Goal: Task Accomplishment & Management: Complete application form

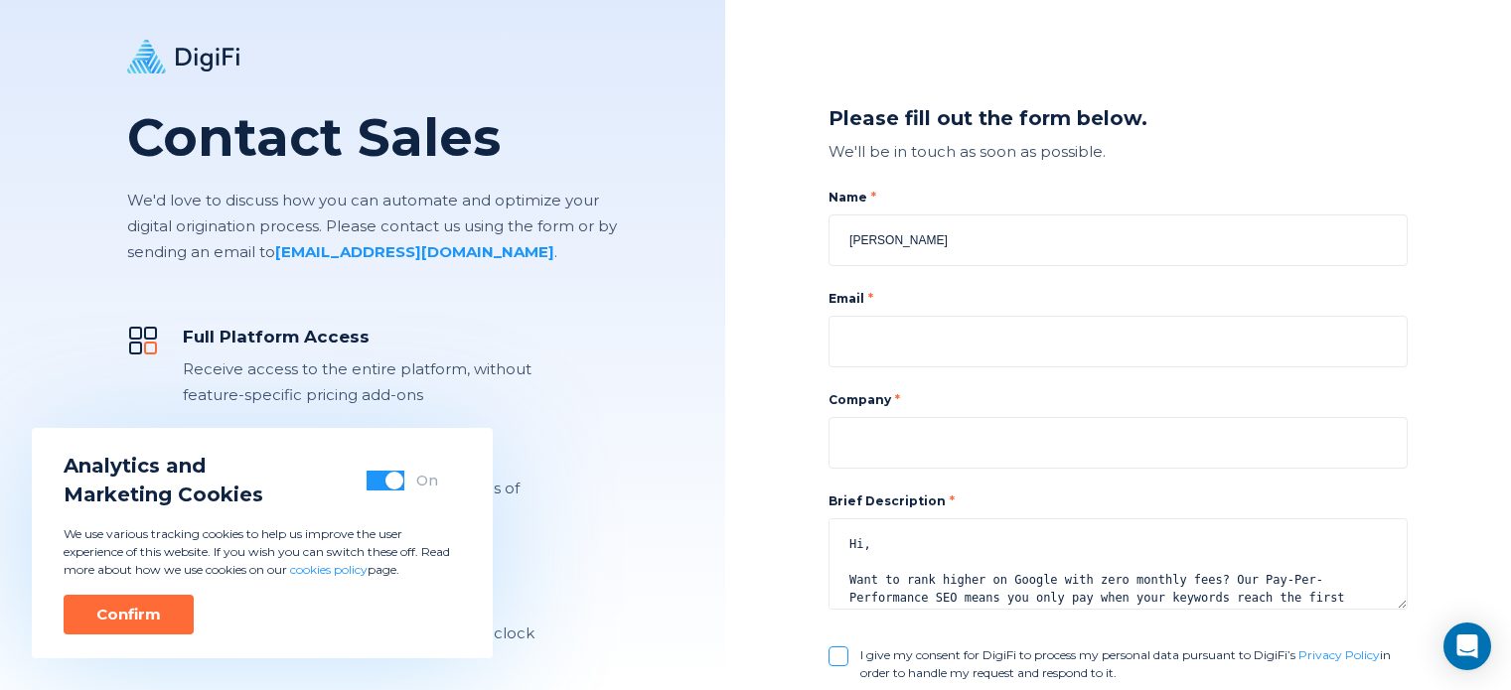
type textarea "Hi, Want to rank higher on Google with zero monthly fees? Our Pay-Per-Performan…"
click at [968, 456] on input at bounding box center [1117, 443] width 579 height 52
type input "Digital Marketing Company"
type input "[EMAIL_ADDRESS][DOMAIN_NAME]"
click at [935, 529] on textarea "Hi, Want to rank higher on Google with zero monthly fees? Our Pay-Per-Performan…" at bounding box center [1117, 564] width 579 height 91
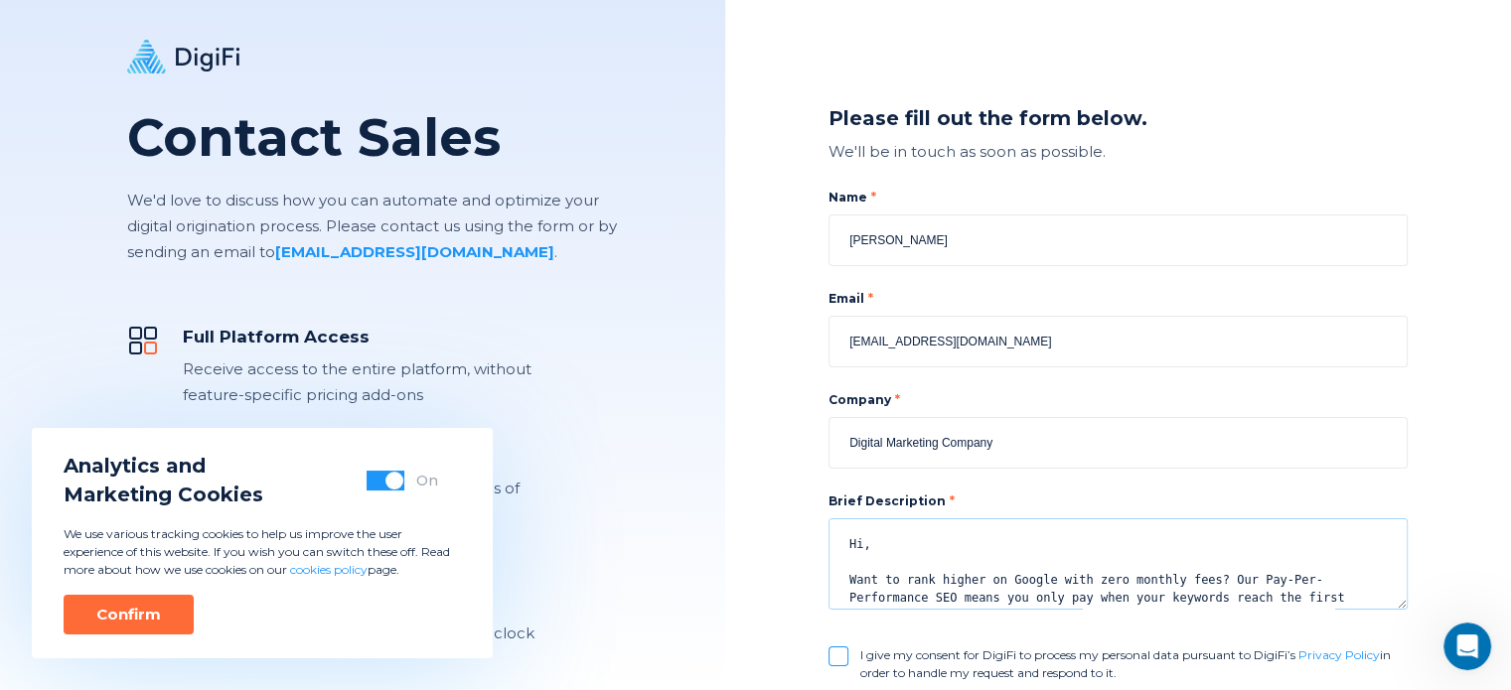
scroll to position [210, 0]
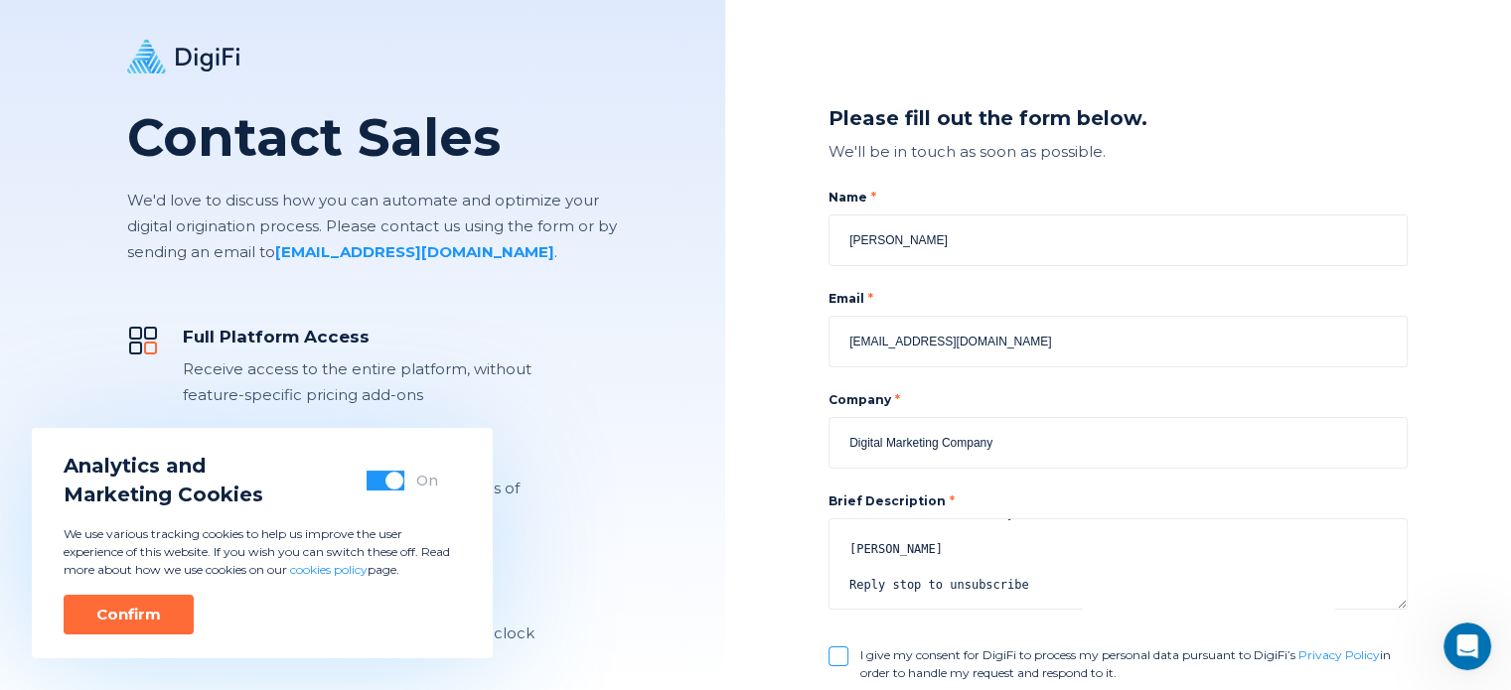
click at [838, 657] on input "I give my consent for DigiFi to process my personal data pursuant to DigiFi’s P…" at bounding box center [838, 657] width 20 height 20
checkbox input "true"
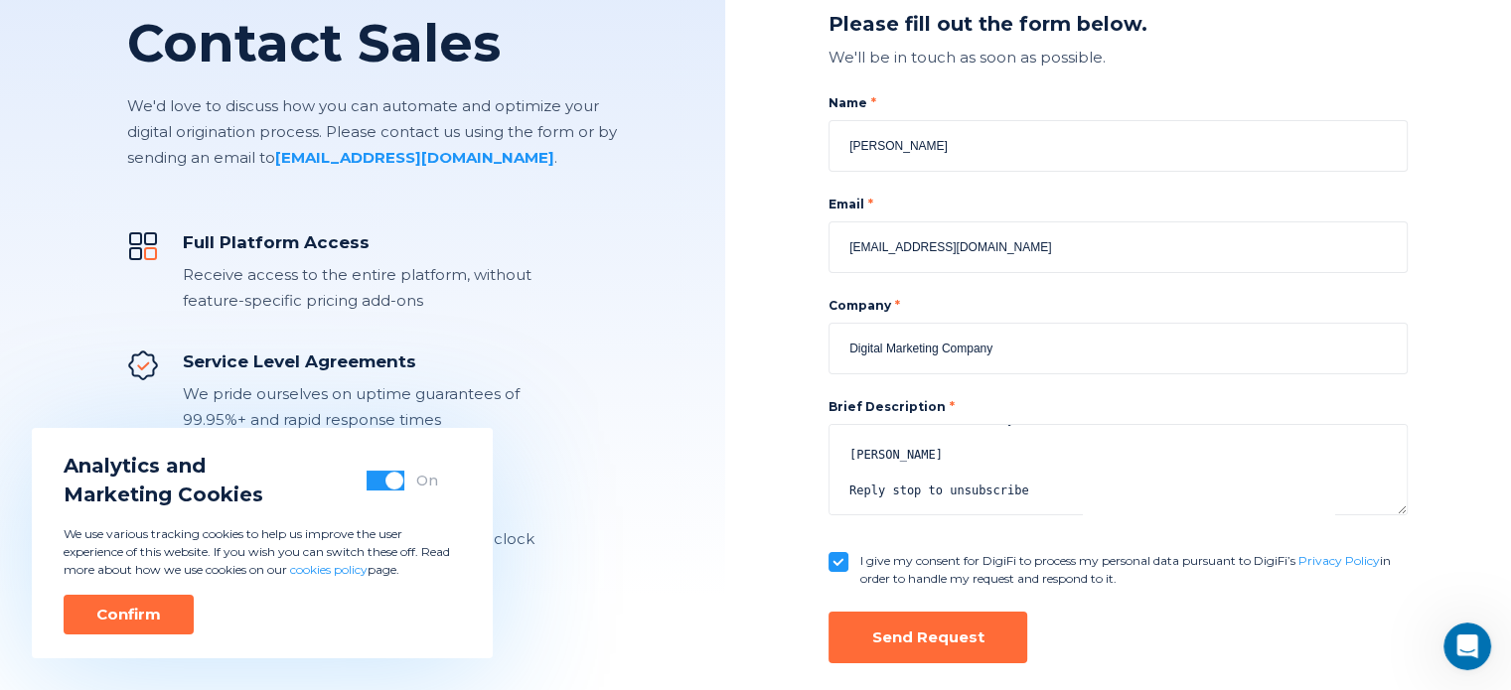
scroll to position [173, 0]
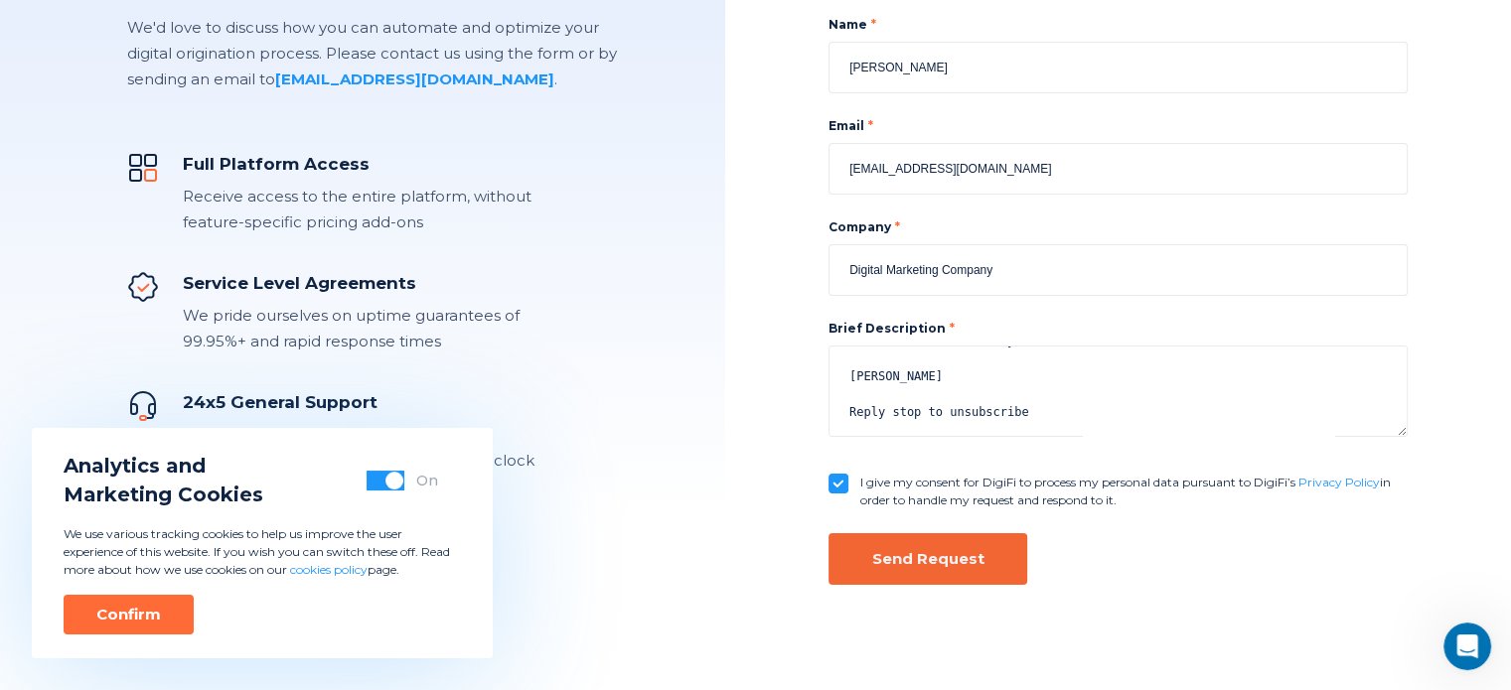
click at [866, 555] on button "Send Request" at bounding box center [927, 559] width 199 height 52
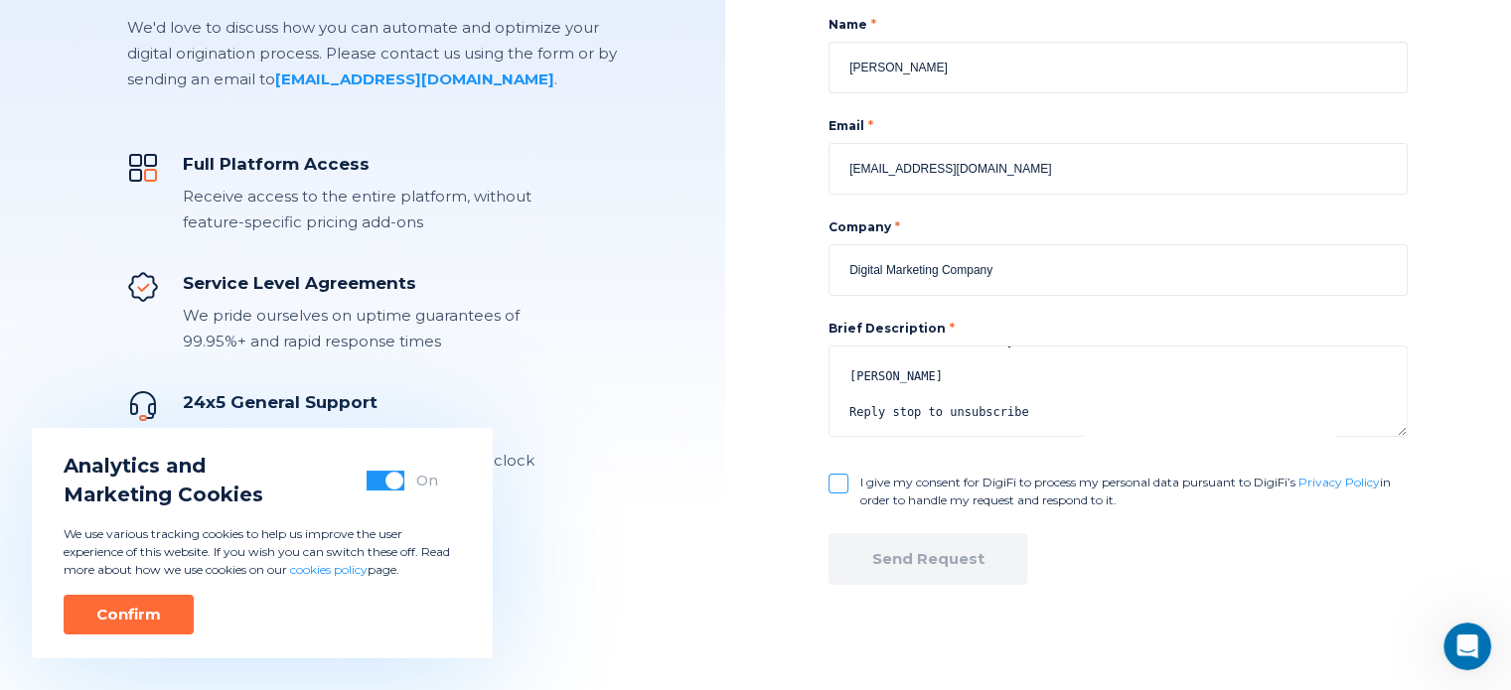
checkbox input "false"
